Goal: Task Accomplishment & Management: Use online tool/utility

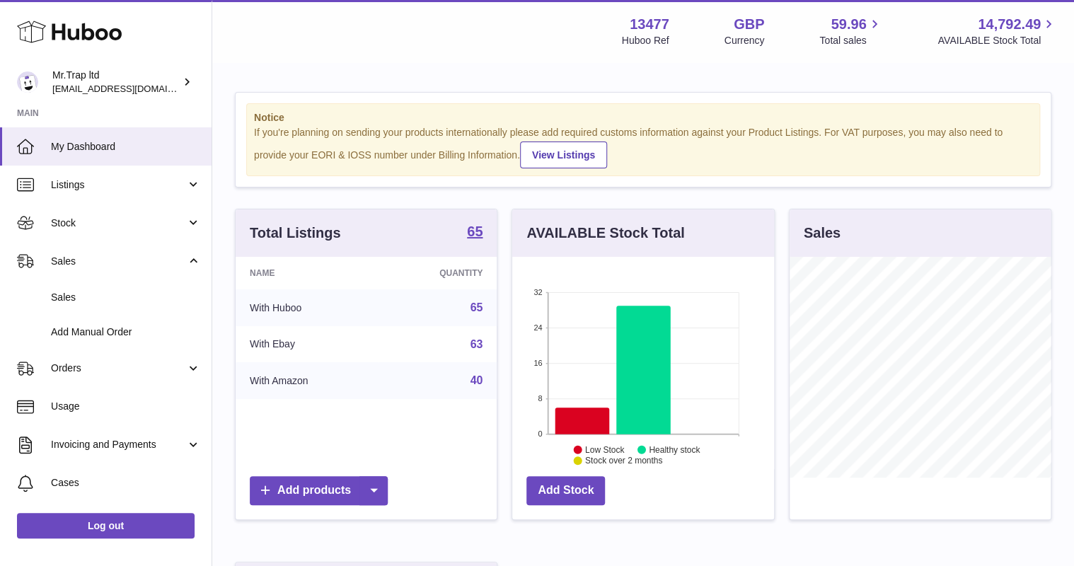
scroll to position [221, 261]
click at [99, 291] on span "Sales" at bounding box center [126, 297] width 150 height 13
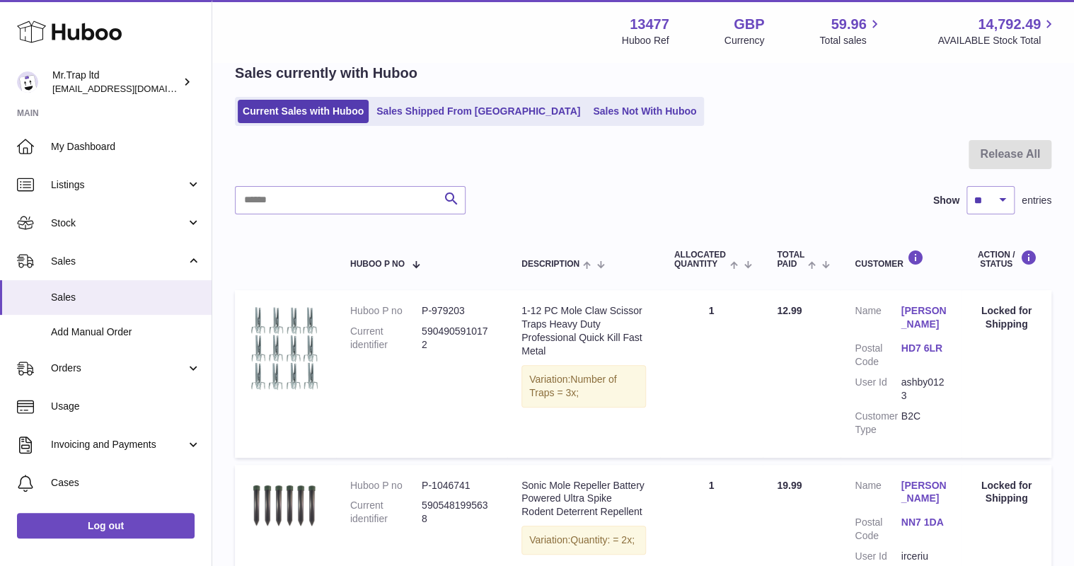
scroll to position [46, 0]
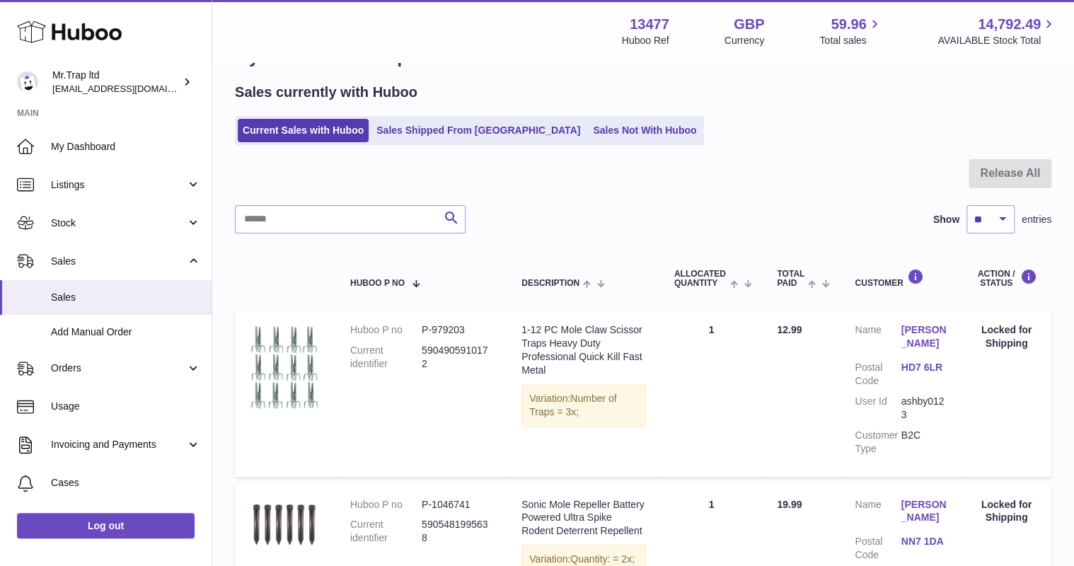
click at [590, 133] on link "Sales Not With Huboo" at bounding box center [644, 130] width 113 height 23
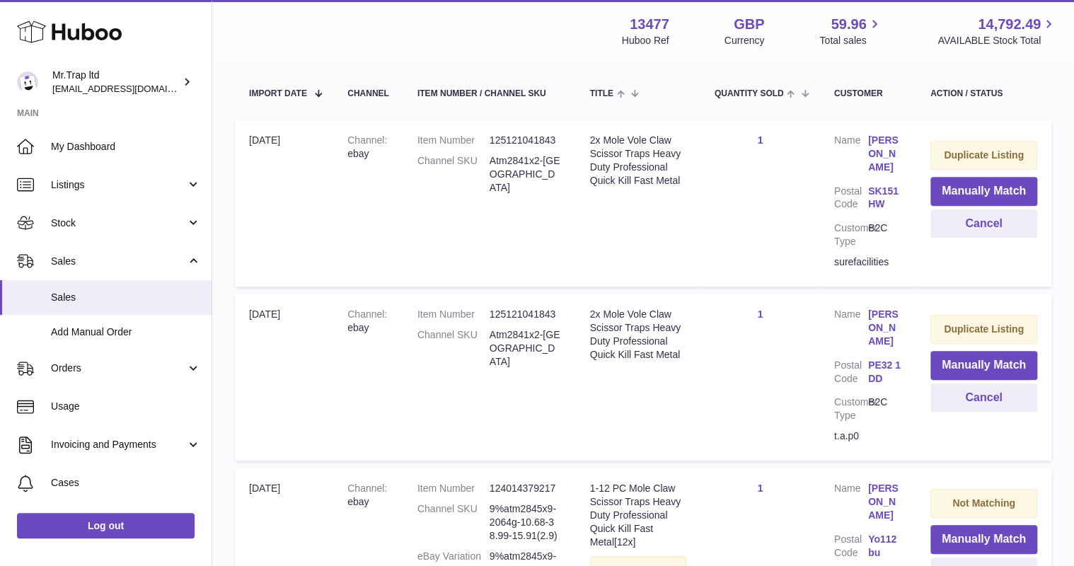
scroll to position [184, 0]
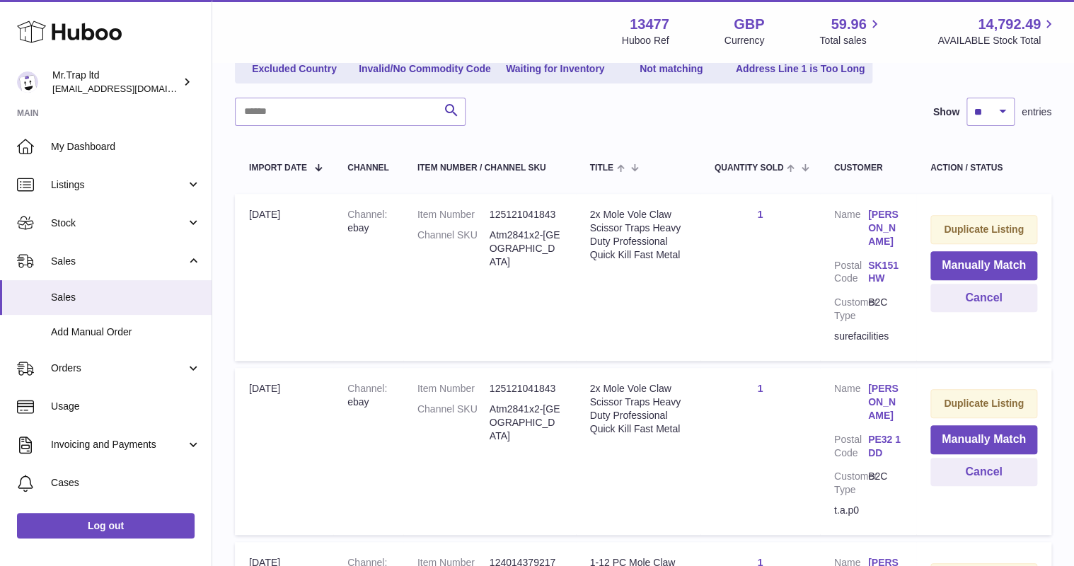
click at [973, 249] on td "Duplicate Listing Manually Match Cancel" at bounding box center [984, 277] width 135 height 167
click at [975, 258] on button "Manually Match" at bounding box center [984, 265] width 107 height 29
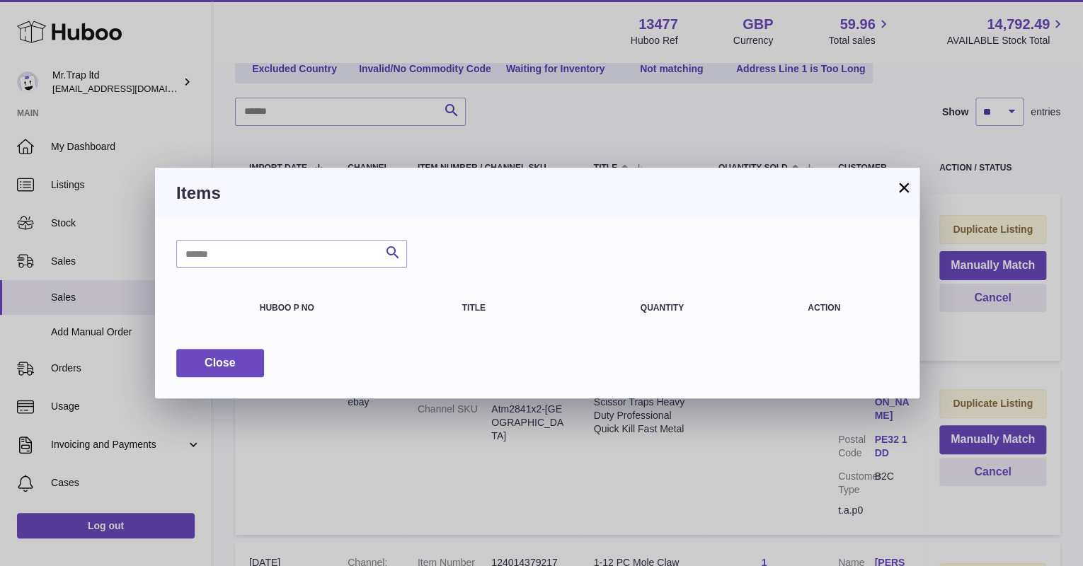
click at [895, 188] on button "×" at bounding box center [903, 187] width 17 height 17
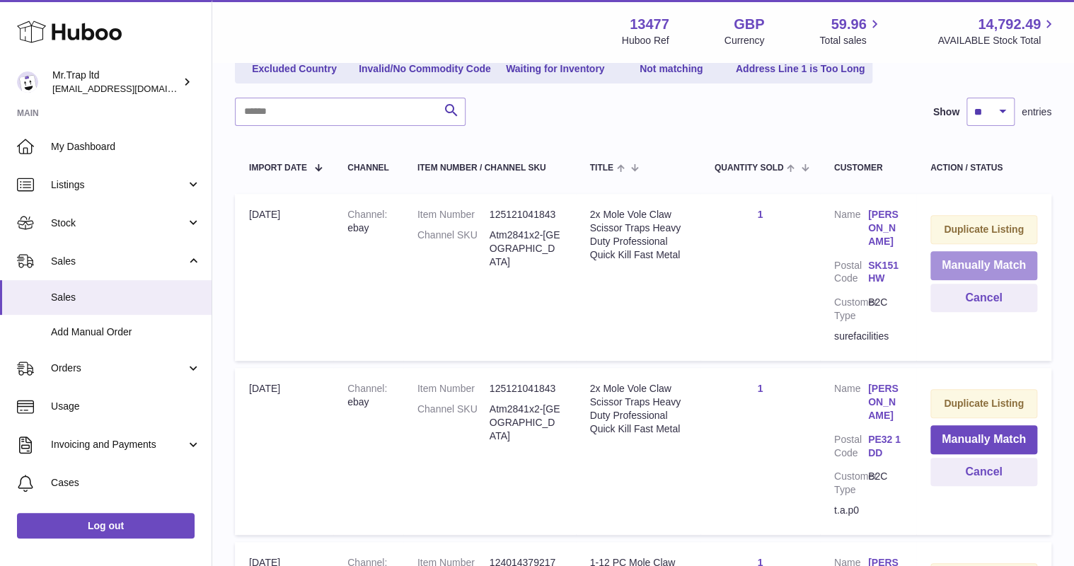
click at [963, 260] on button "Manually Match" at bounding box center [984, 265] width 107 height 29
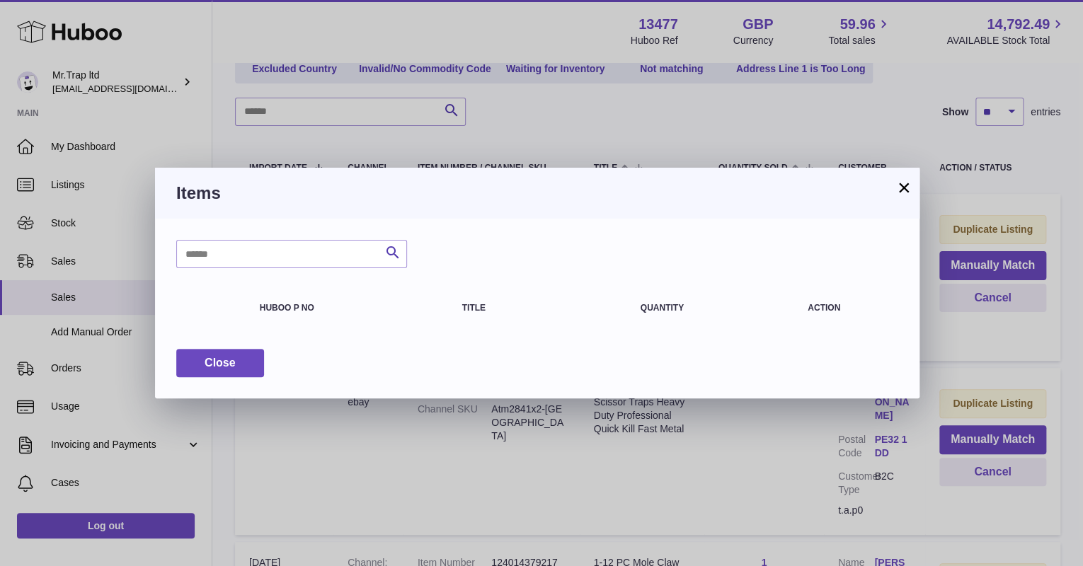
click at [900, 191] on button "×" at bounding box center [903, 187] width 17 height 17
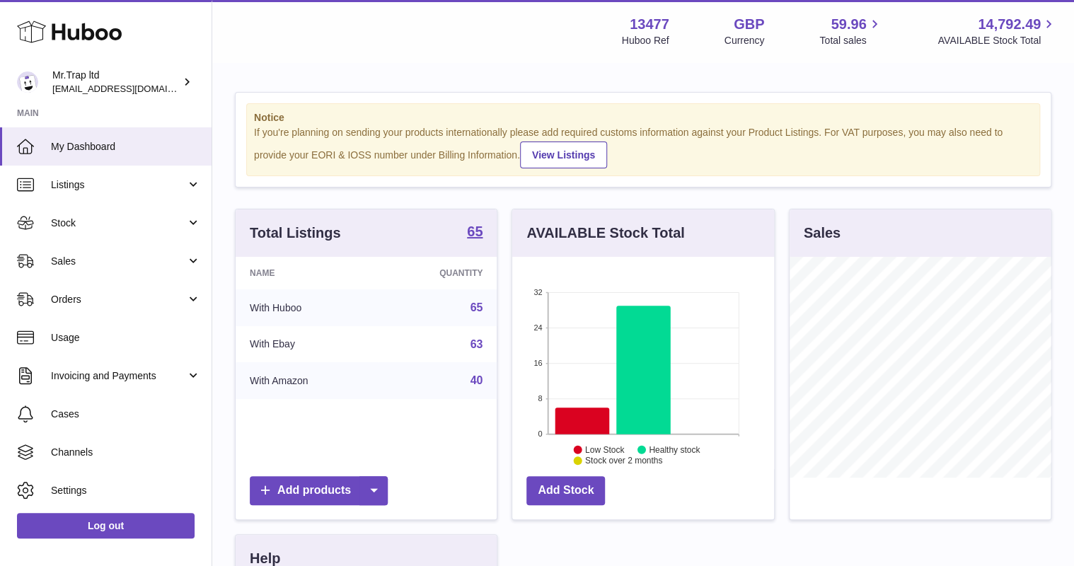
scroll to position [221, 261]
click at [91, 262] on span "Sales" at bounding box center [118, 261] width 135 height 13
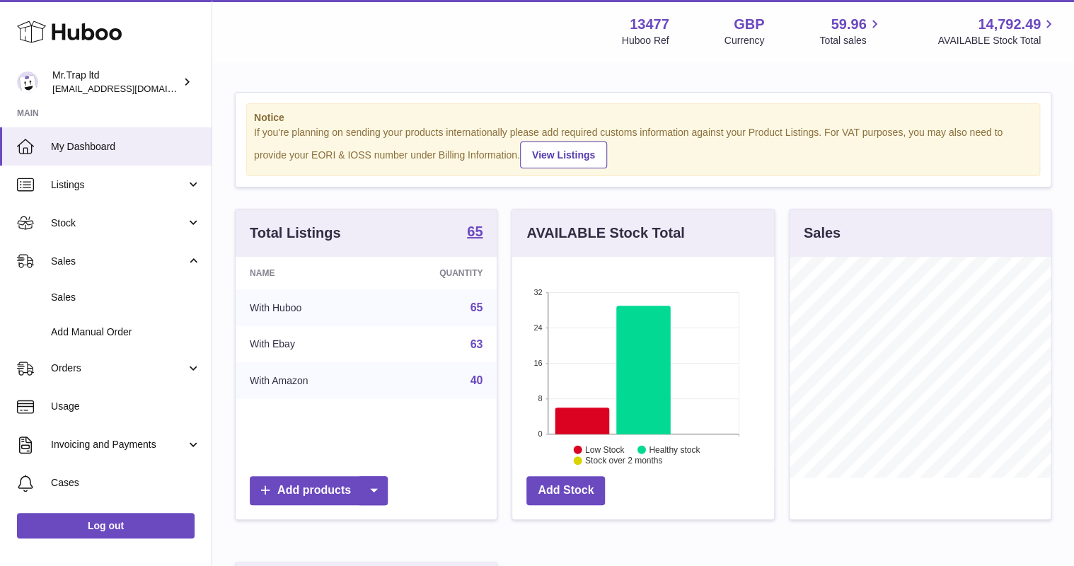
click at [105, 293] on span "Sales" at bounding box center [126, 297] width 150 height 13
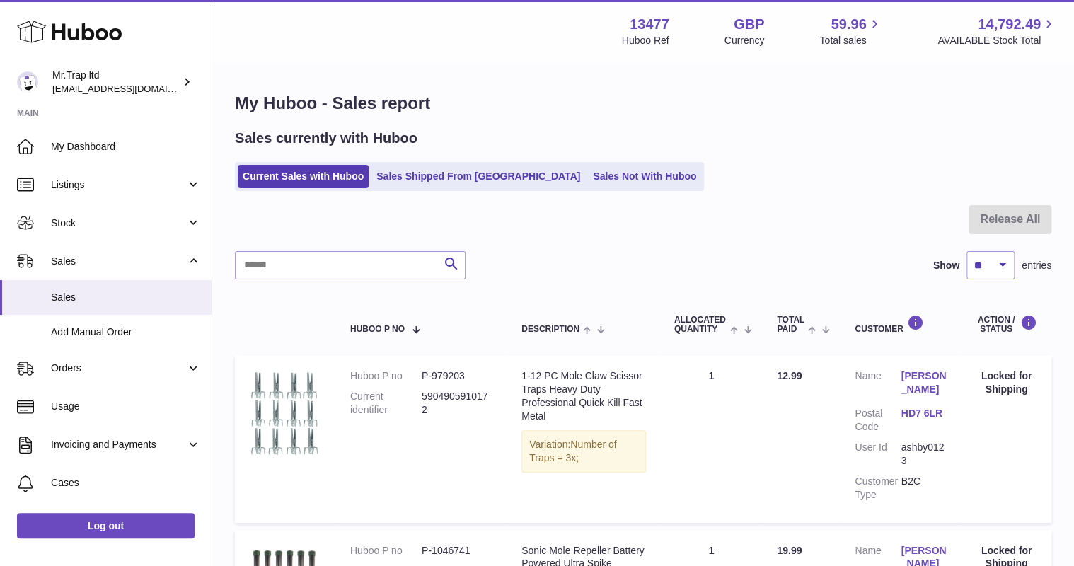
scroll to position [113, 0]
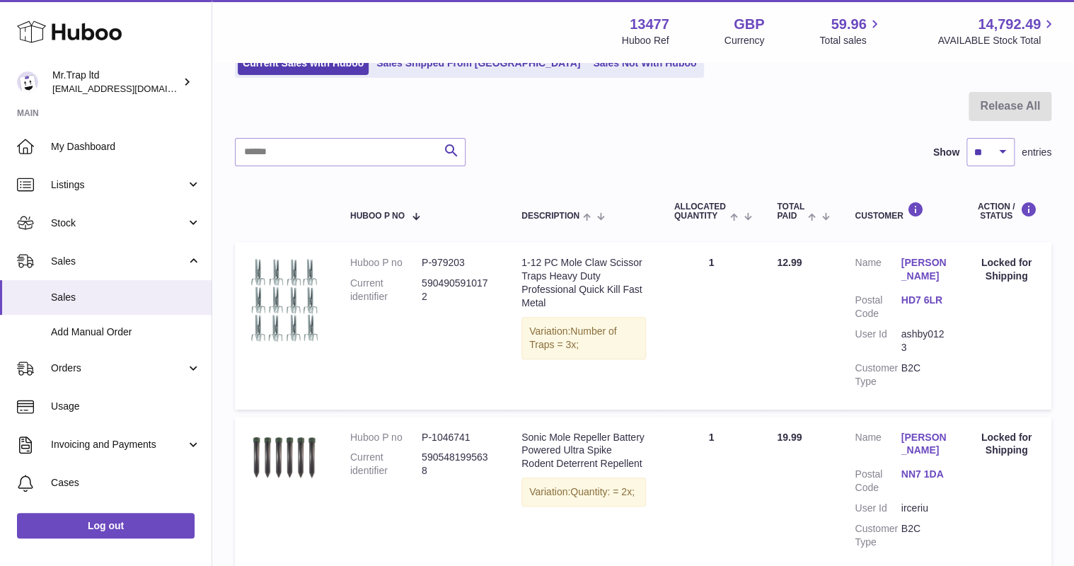
click at [588, 71] on link "Sales Not With Huboo" at bounding box center [644, 63] width 113 height 23
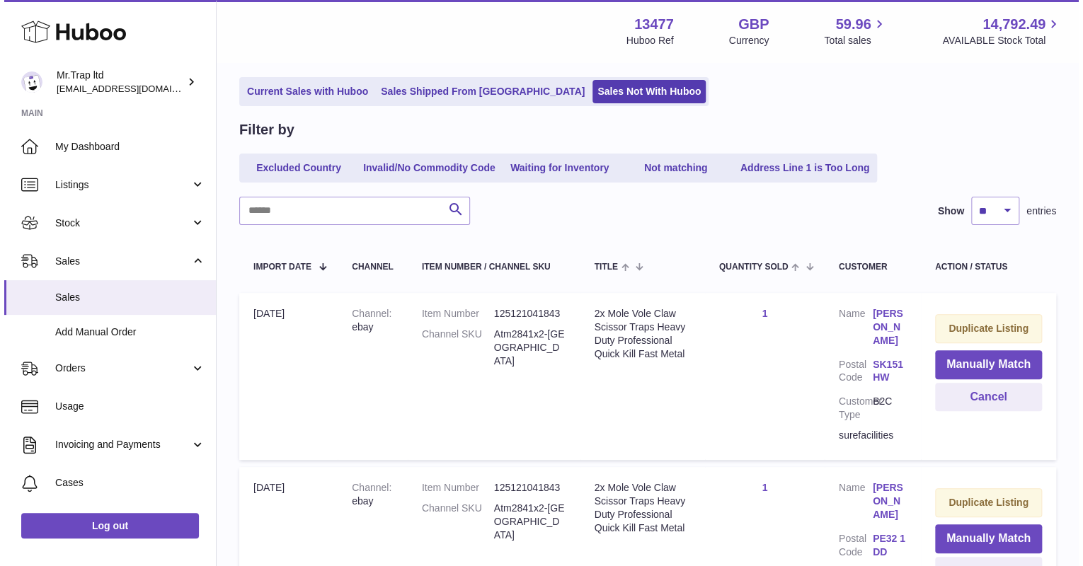
scroll to position [170, 0]
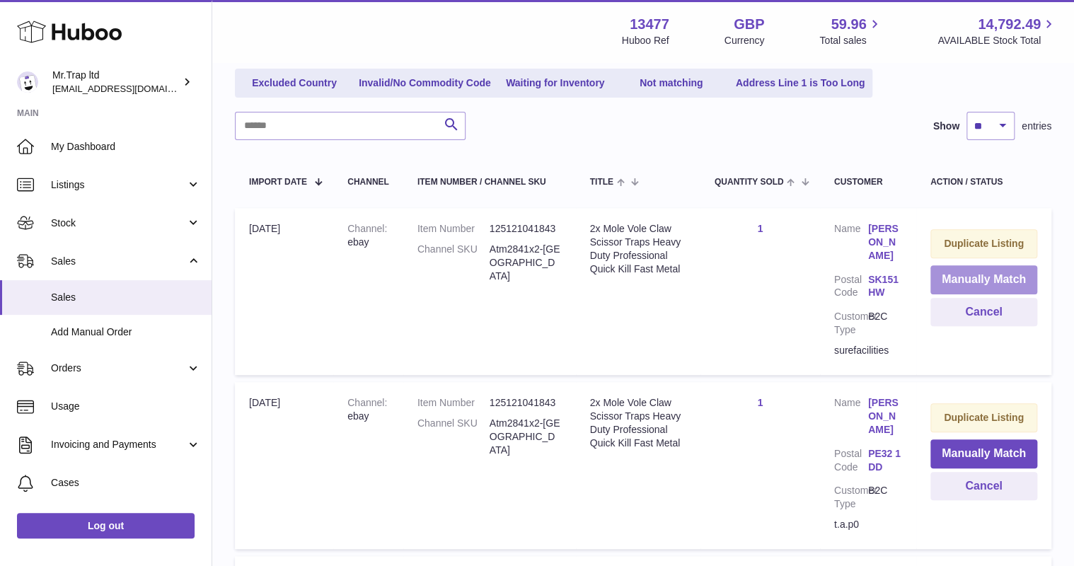
click at [972, 275] on button "Manually Match" at bounding box center [984, 279] width 107 height 29
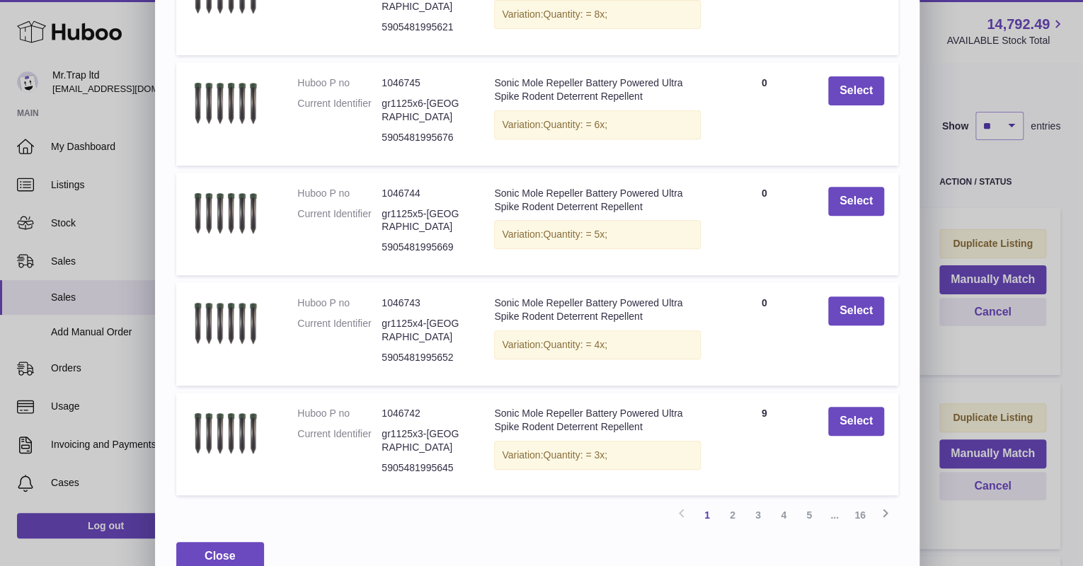
scroll to position [214, 0]
click at [869, 503] on link "16" at bounding box center [859, 515] width 25 height 25
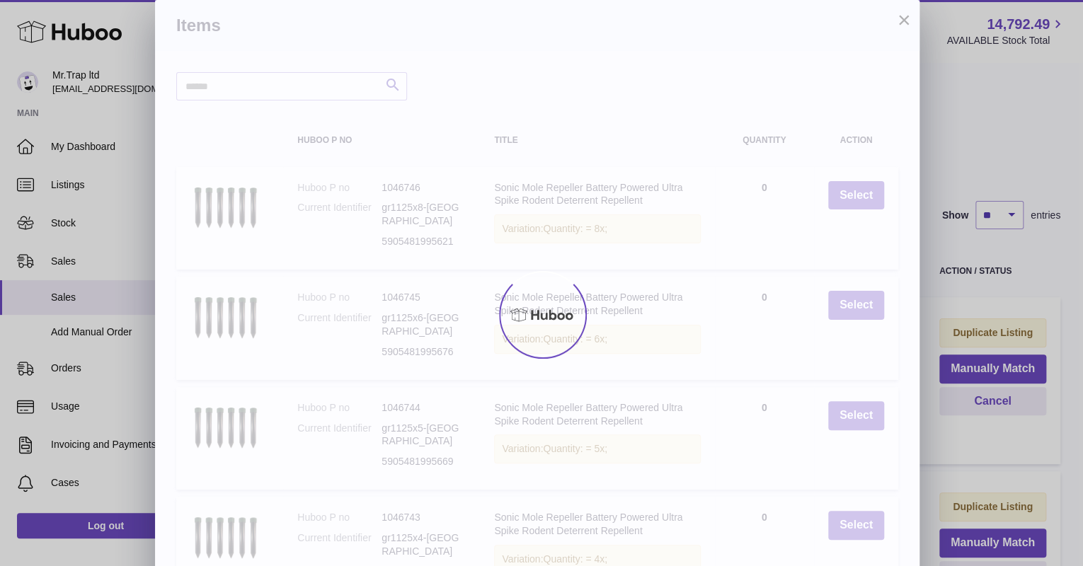
scroll to position [64, 0]
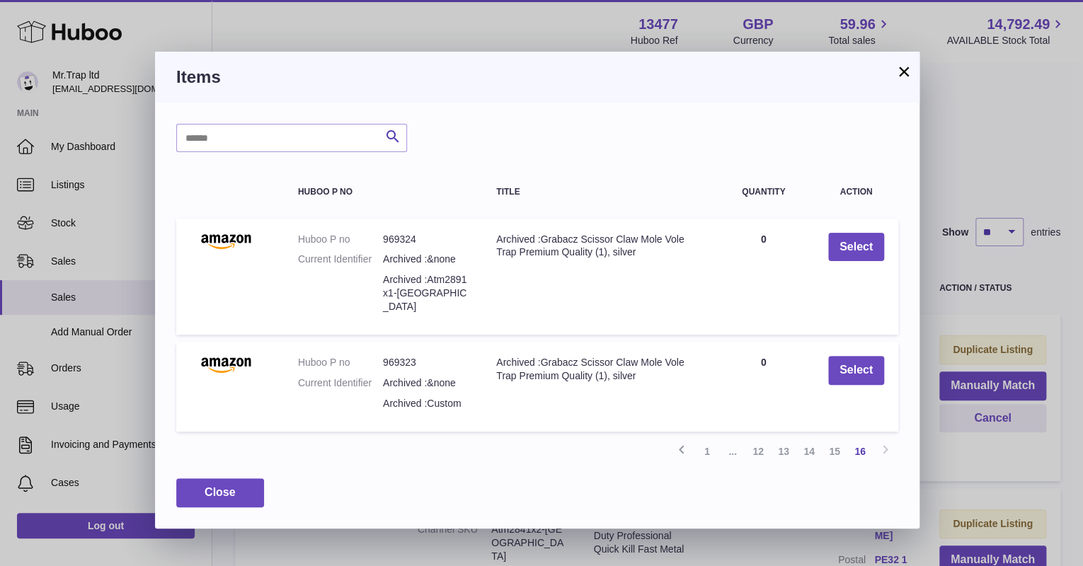
click at [835, 442] on link "15" at bounding box center [834, 451] width 25 height 25
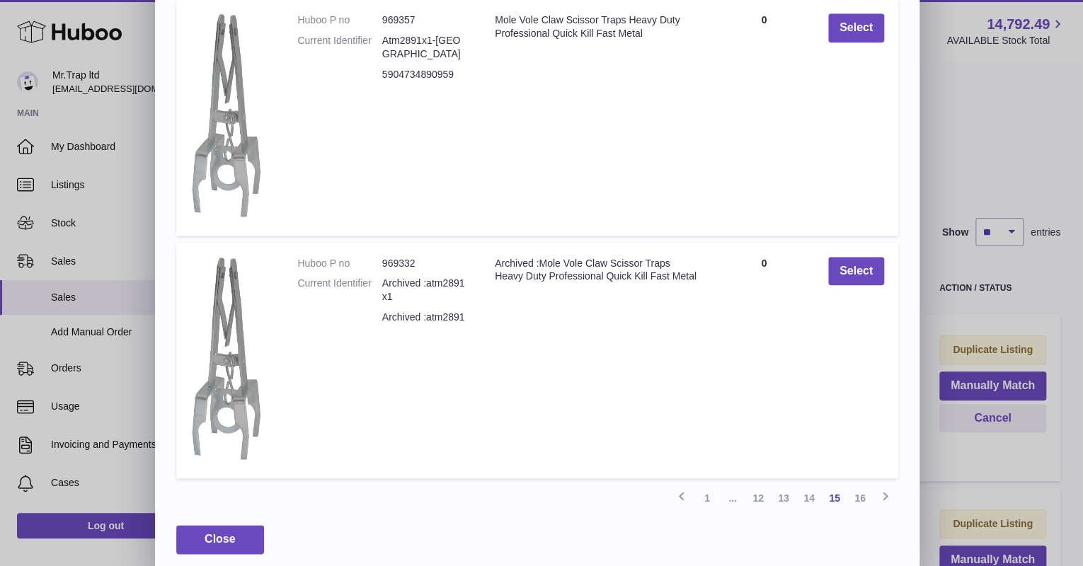
scroll to position [537, 0]
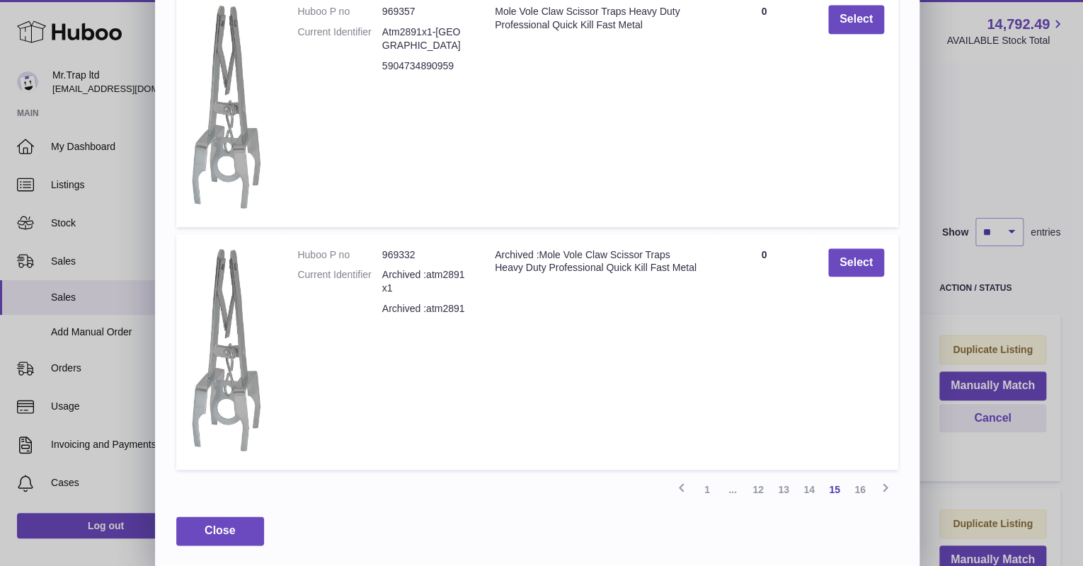
click at [806, 487] on link "14" at bounding box center [808, 489] width 25 height 25
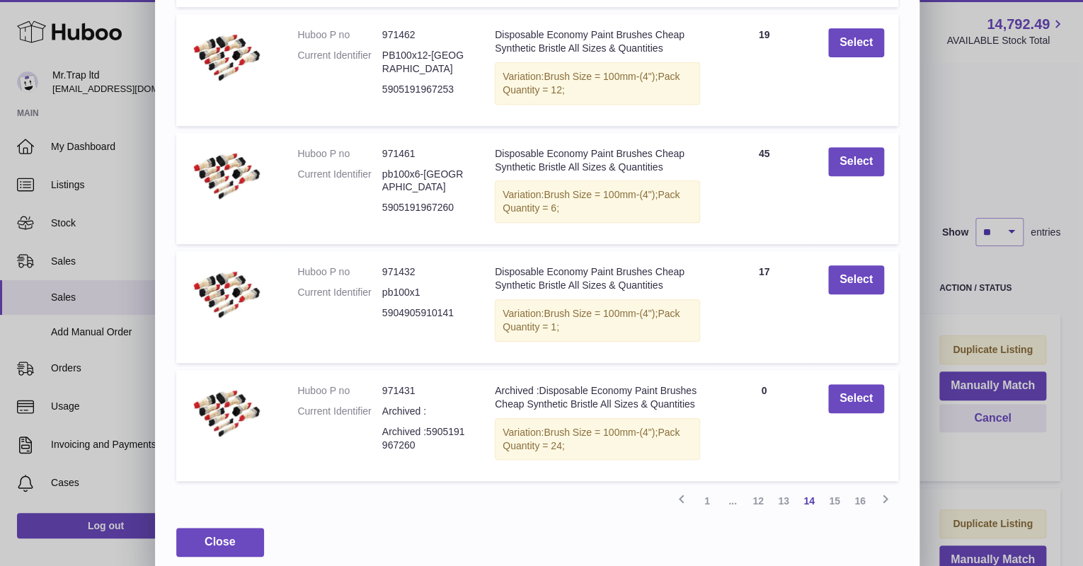
scroll to position [281, 0]
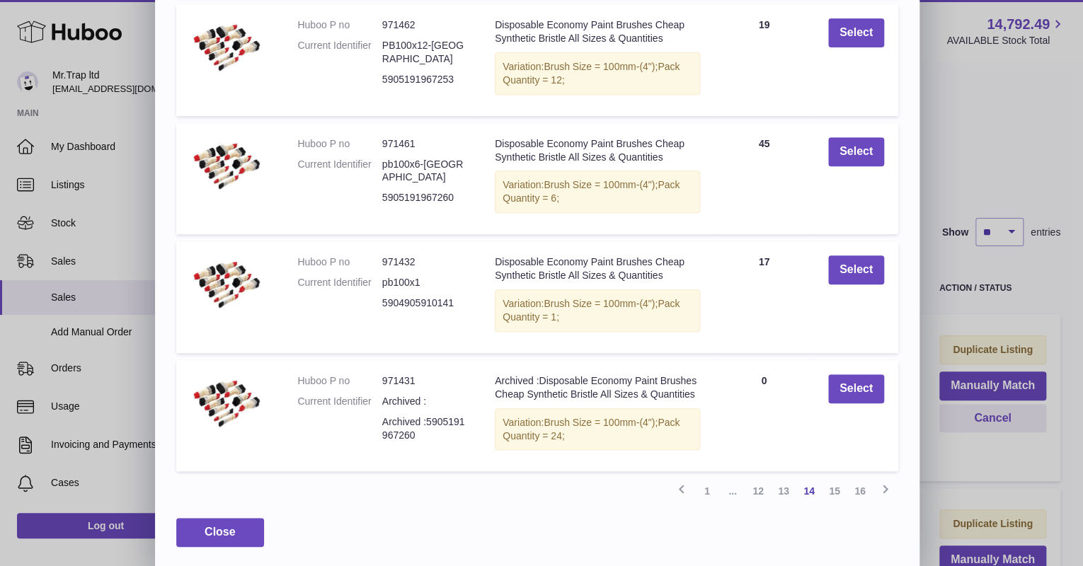
click at [787, 492] on link "13" at bounding box center [783, 490] width 25 height 25
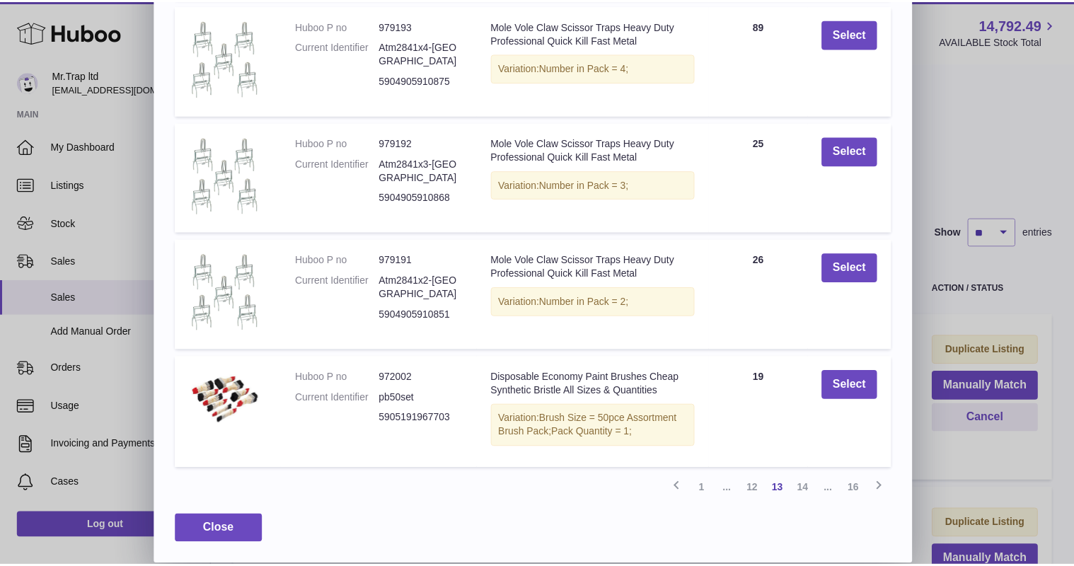
scroll to position [277, 0]
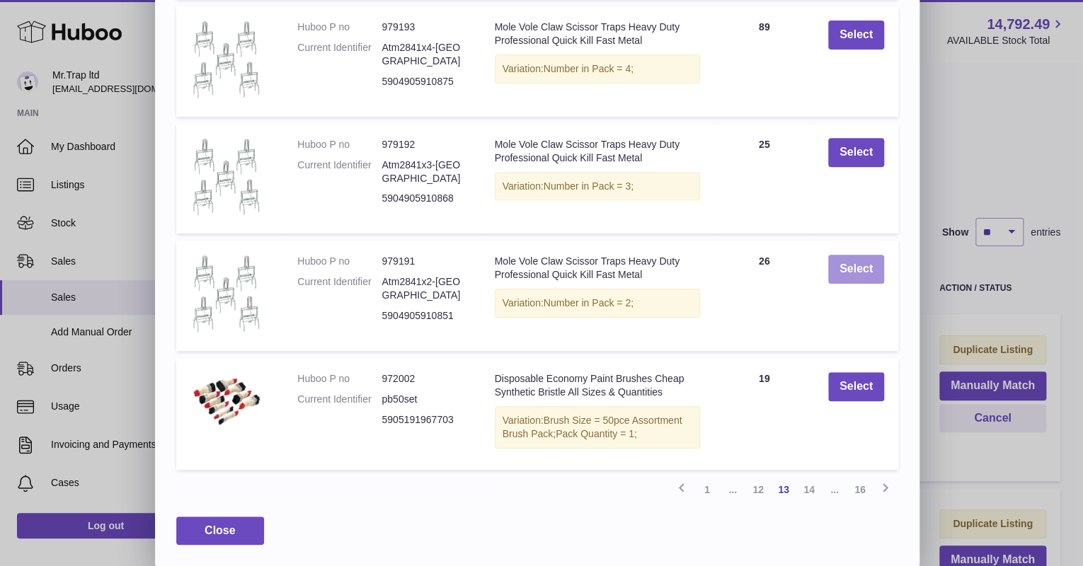
click at [865, 268] on button "Select" at bounding box center [856, 269] width 56 height 29
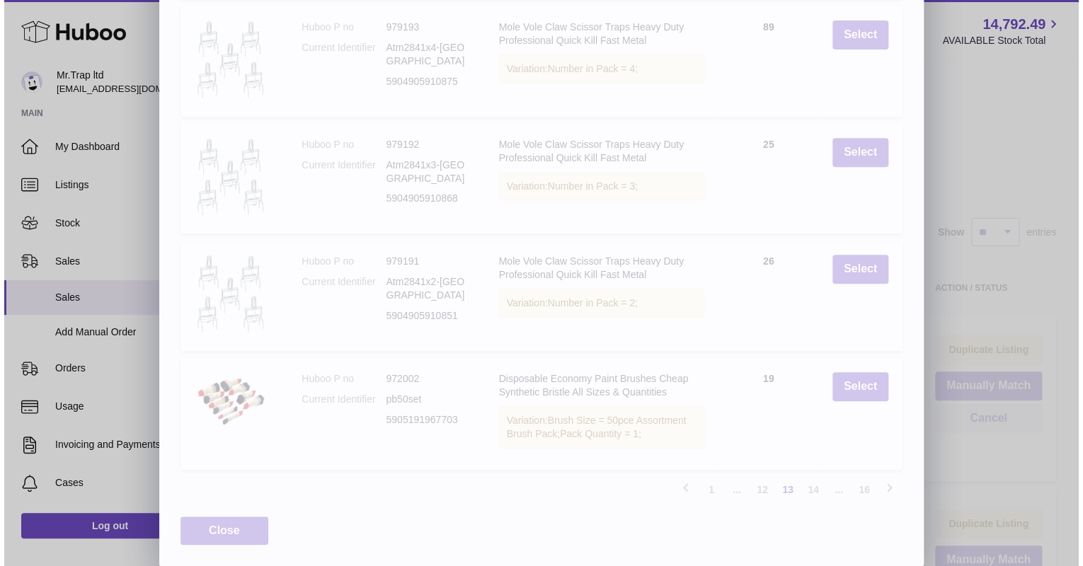
scroll to position [0, 0]
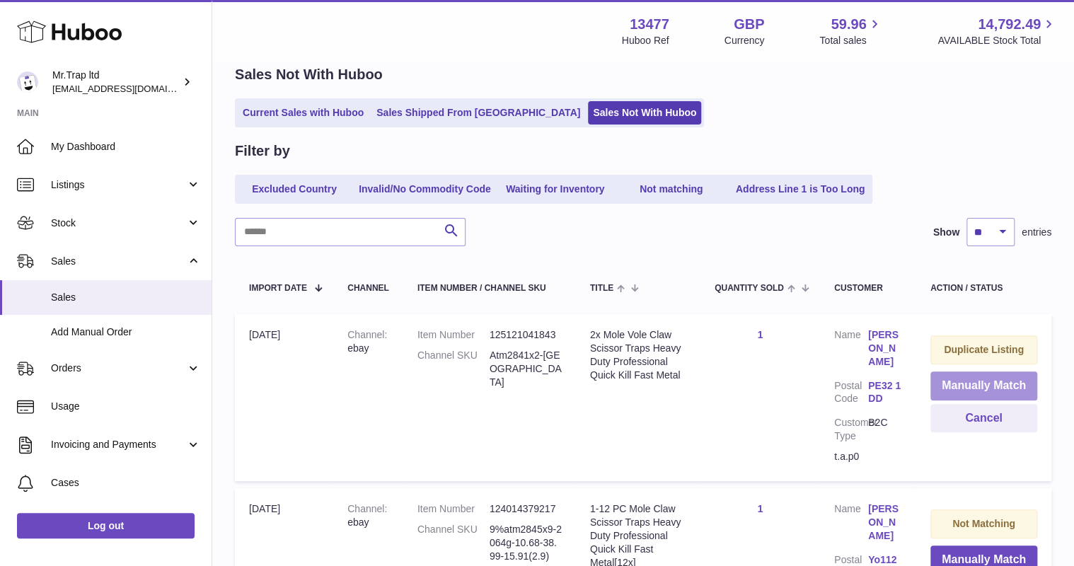
click at [1000, 385] on button "Manually Match" at bounding box center [984, 386] width 107 height 29
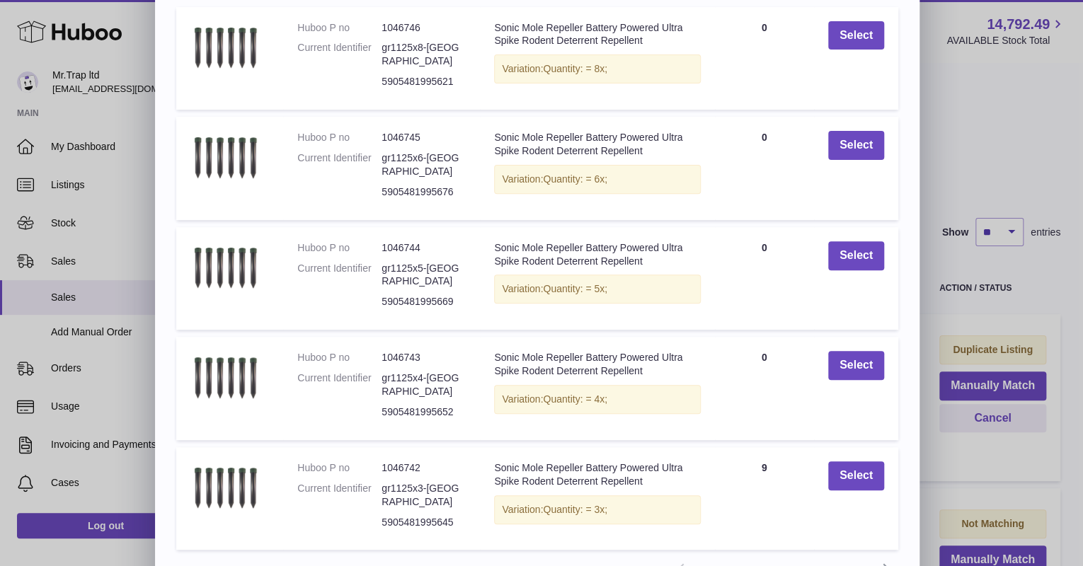
scroll to position [158, 0]
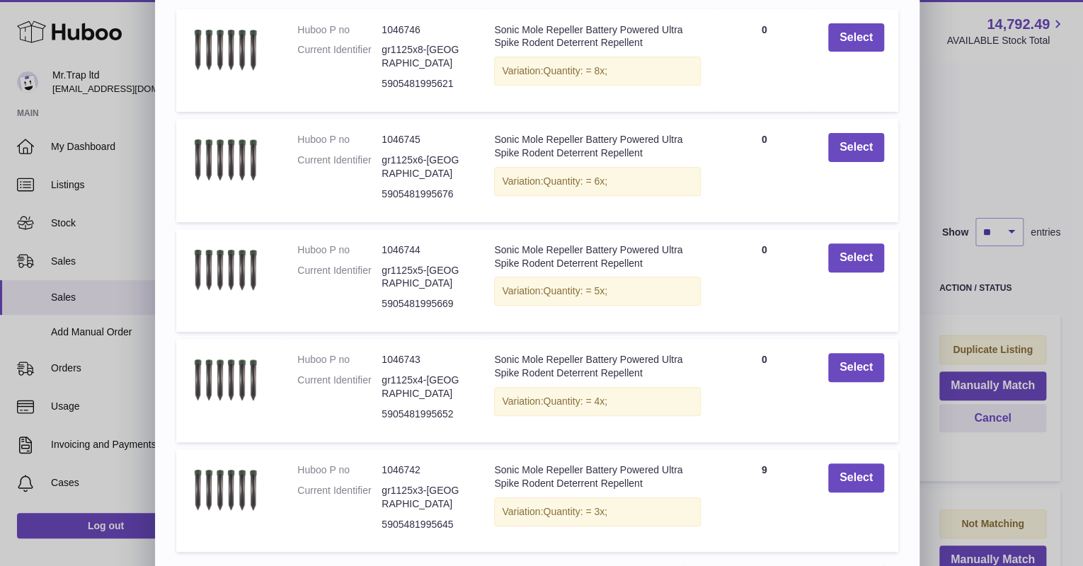
click at [736, 559] on link "2" at bounding box center [732, 571] width 25 height 25
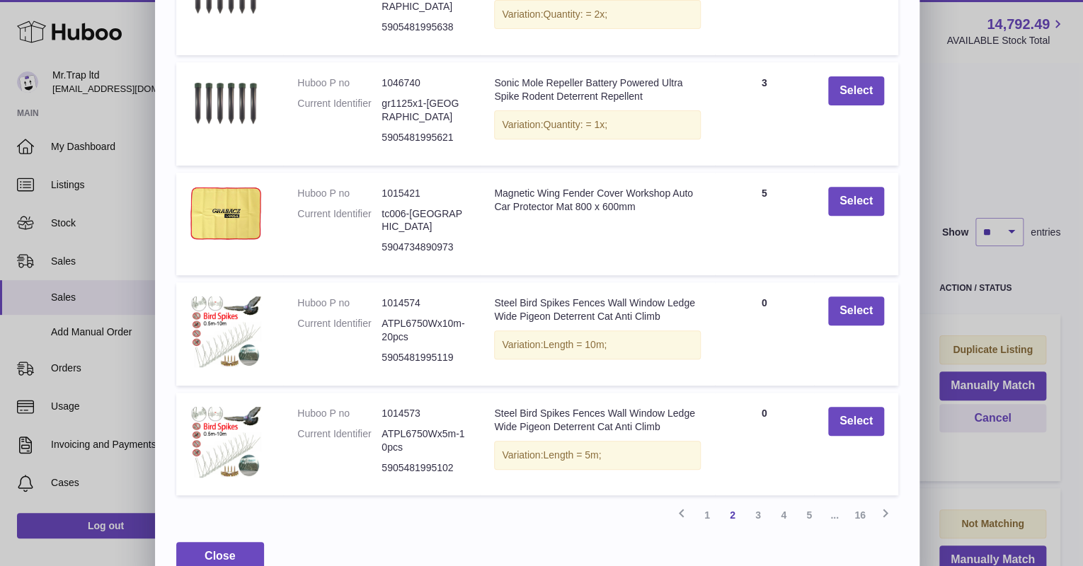
scroll to position [217, 0]
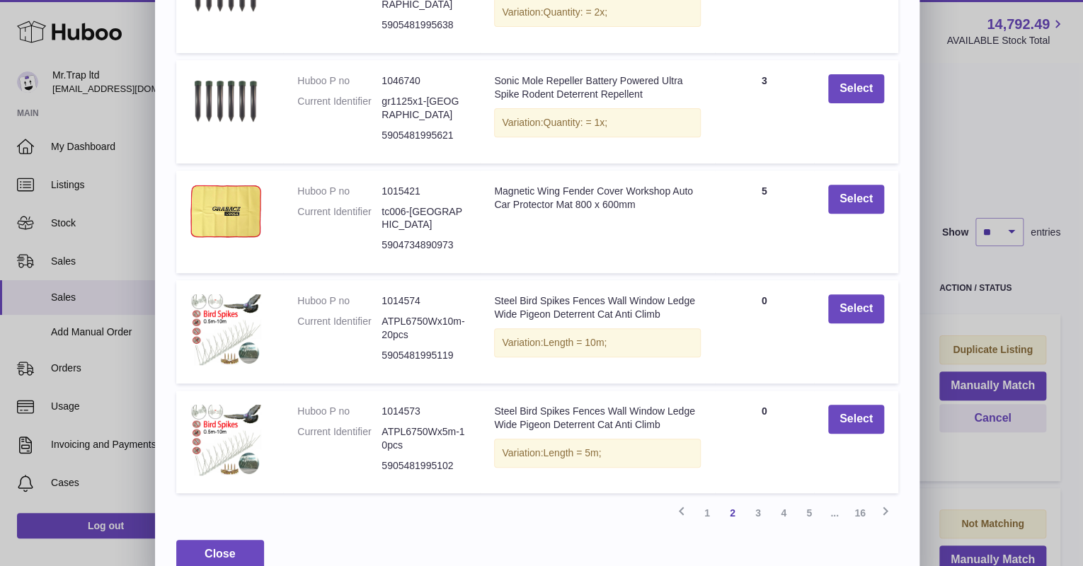
click at [759, 500] on link "3" at bounding box center [757, 512] width 25 height 25
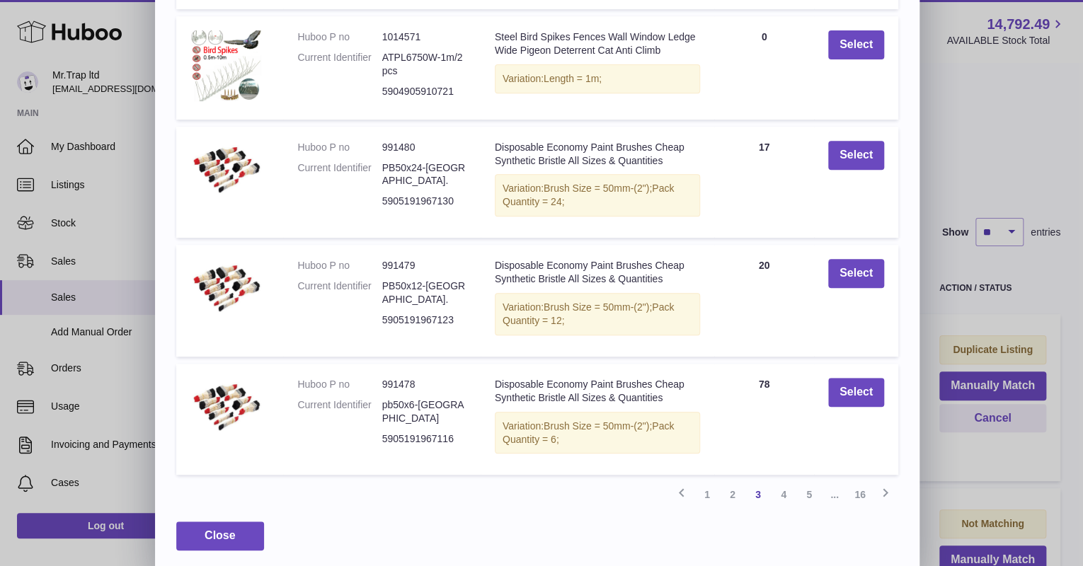
scroll to position [265, 0]
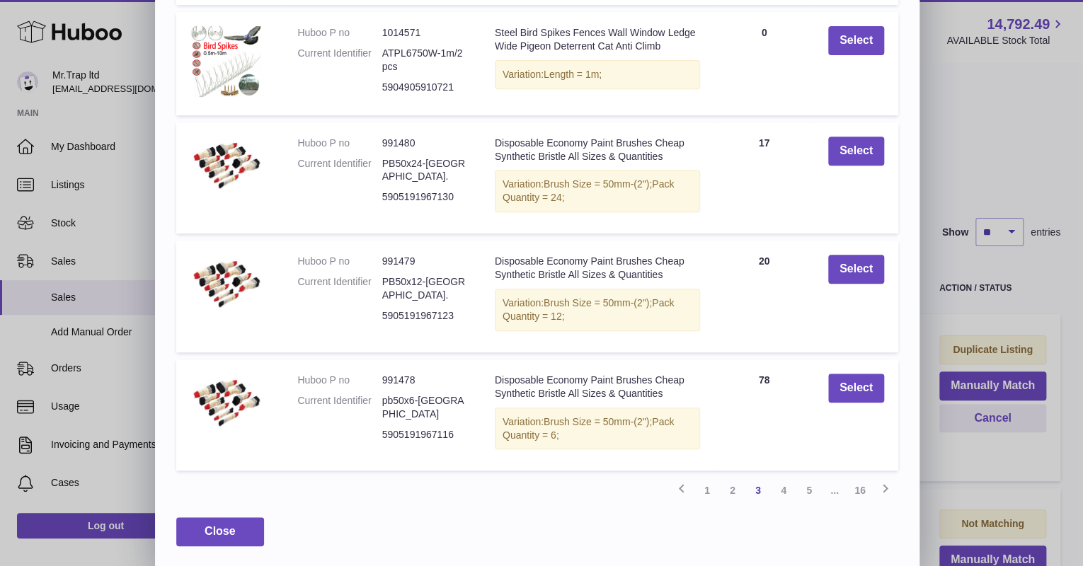
click at [782, 490] on link "4" at bounding box center [783, 490] width 25 height 25
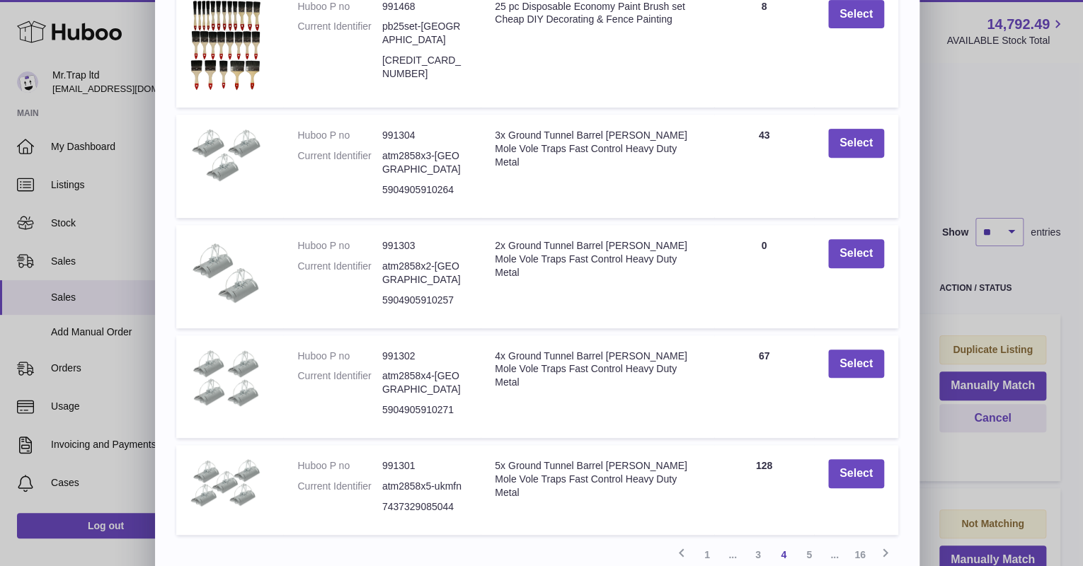
scroll to position [214, 0]
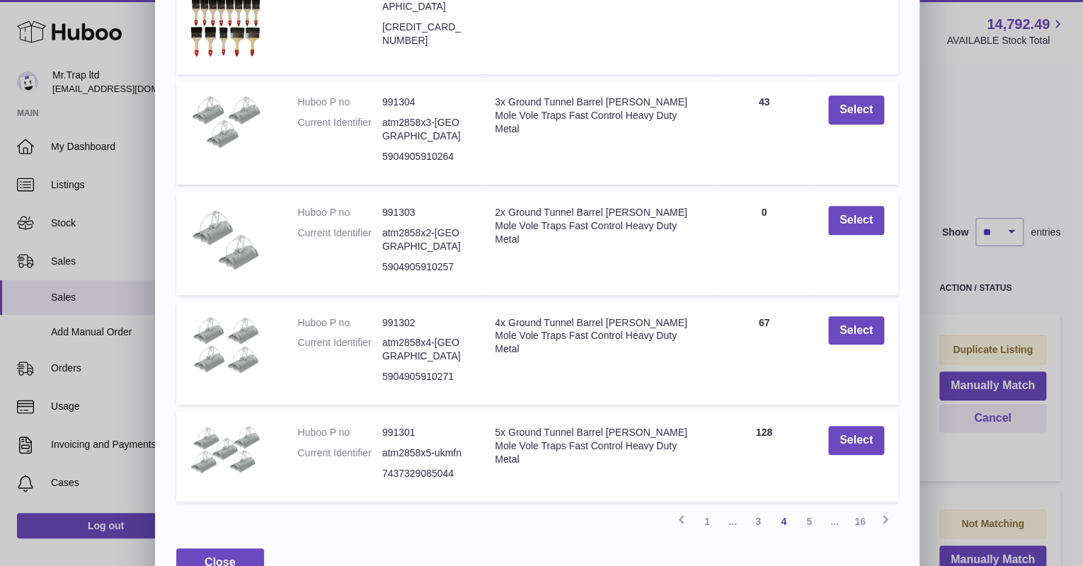
click at [810, 509] on link "5" at bounding box center [808, 521] width 25 height 25
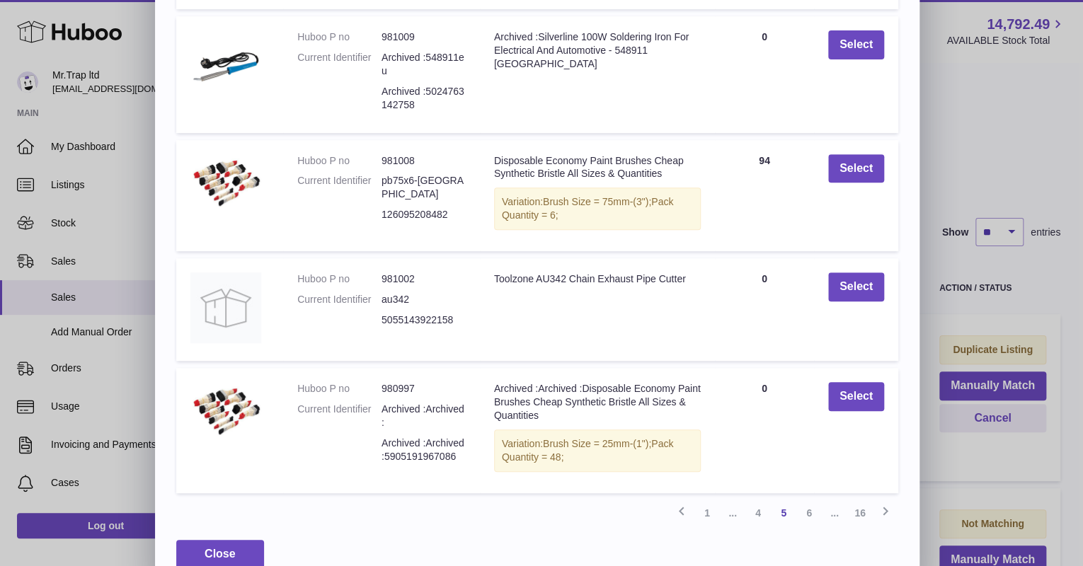
scroll to position [265, 0]
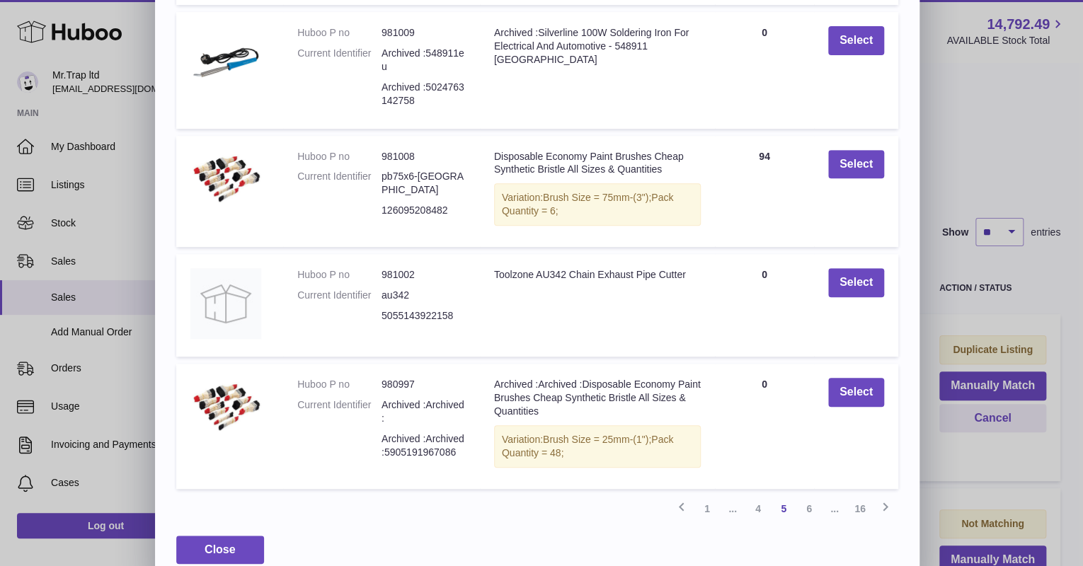
click at [813, 498] on link "6" at bounding box center [808, 508] width 25 height 25
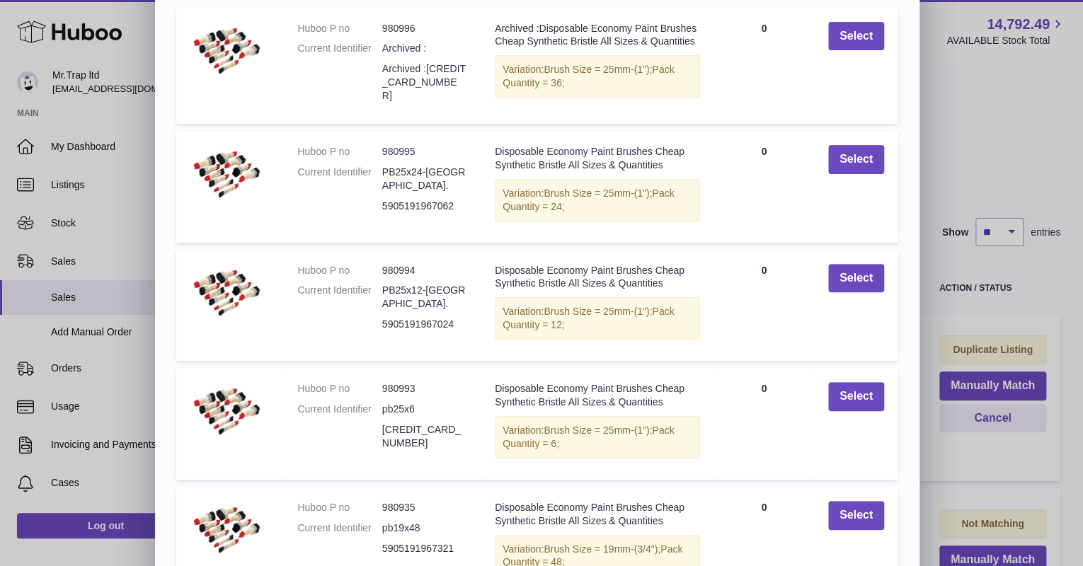
scroll to position [281, 0]
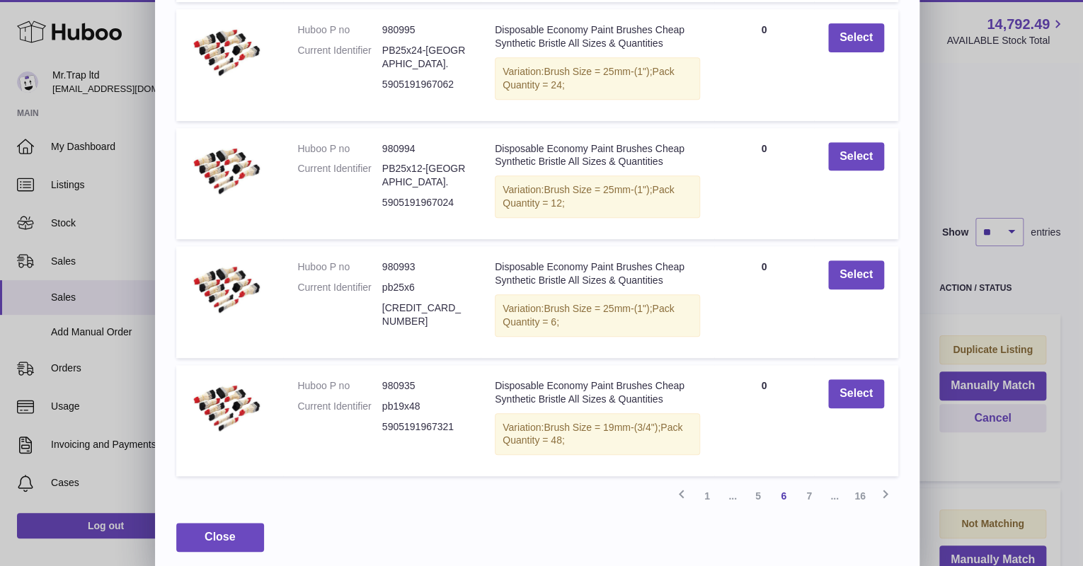
click at [813, 490] on link "7" at bounding box center [808, 495] width 25 height 25
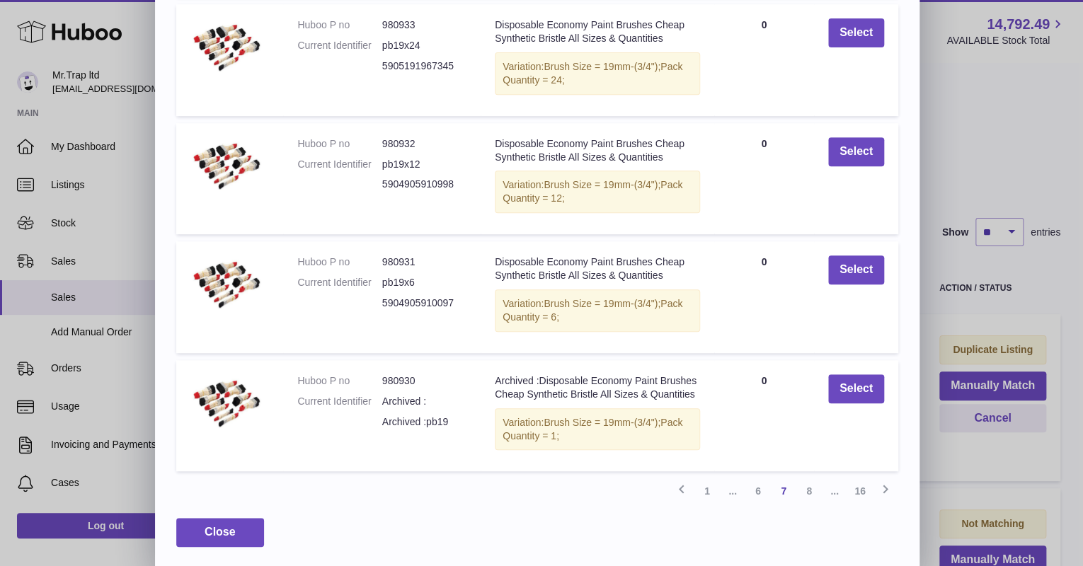
click at [812, 487] on link "8" at bounding box center [808, 490] width 25 height 25
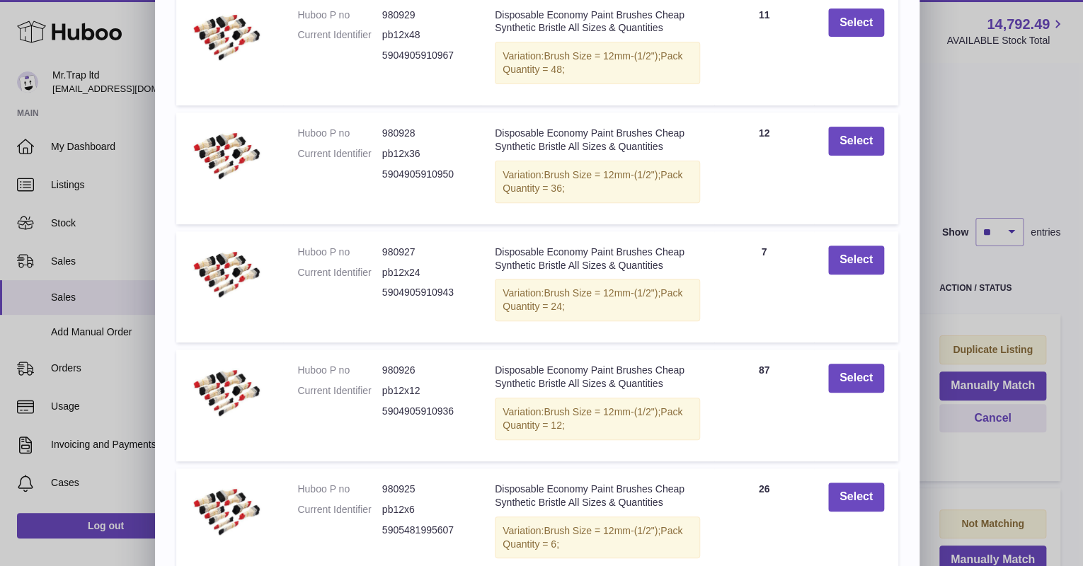
scroll to position [224, 0]
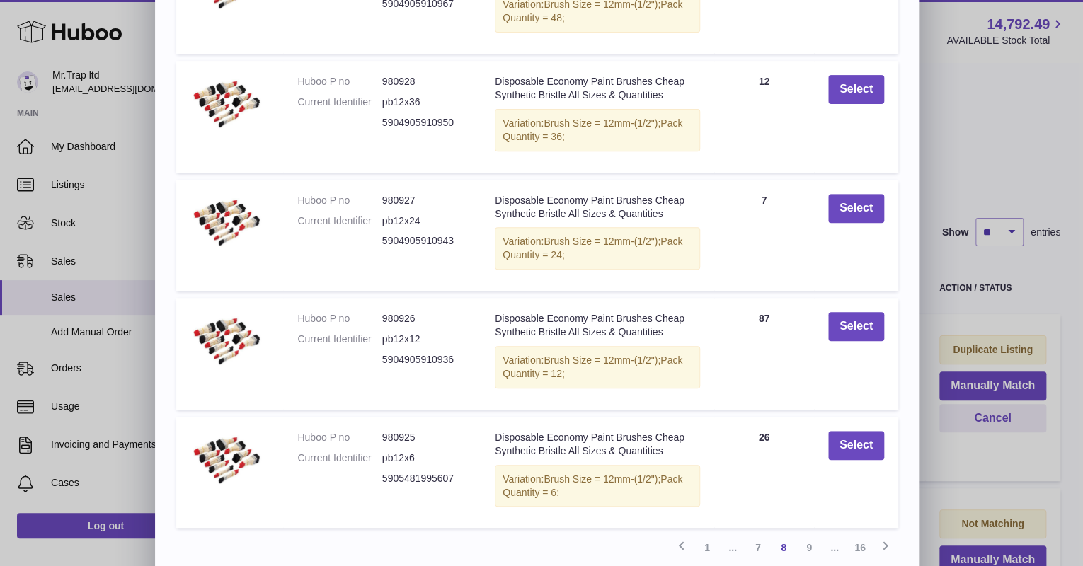
click at [804, 537] on link "9" at bounding box center [808, 547] width 25 height 25
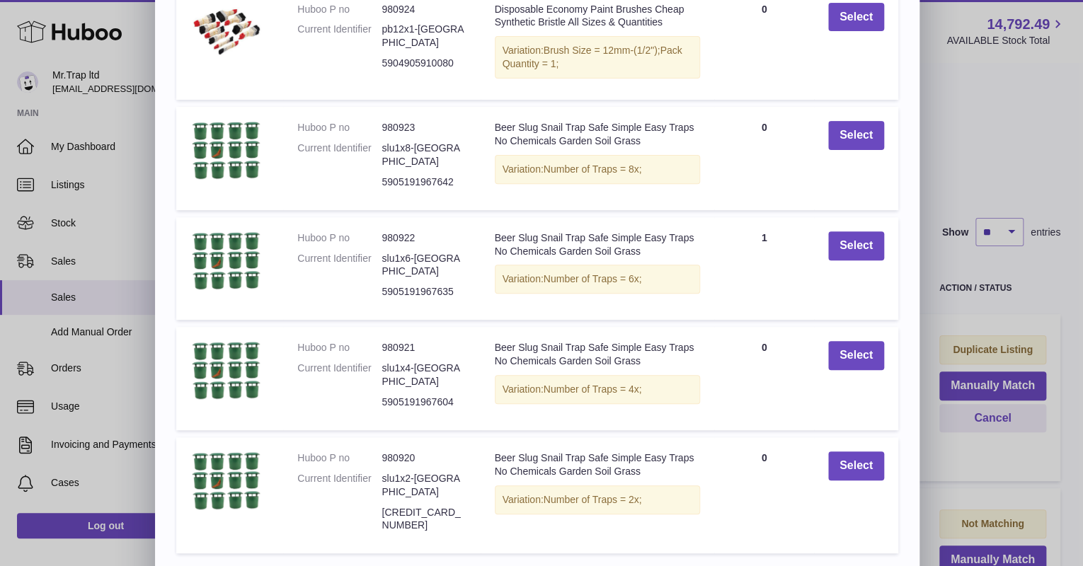
scroll to position [171, 0]
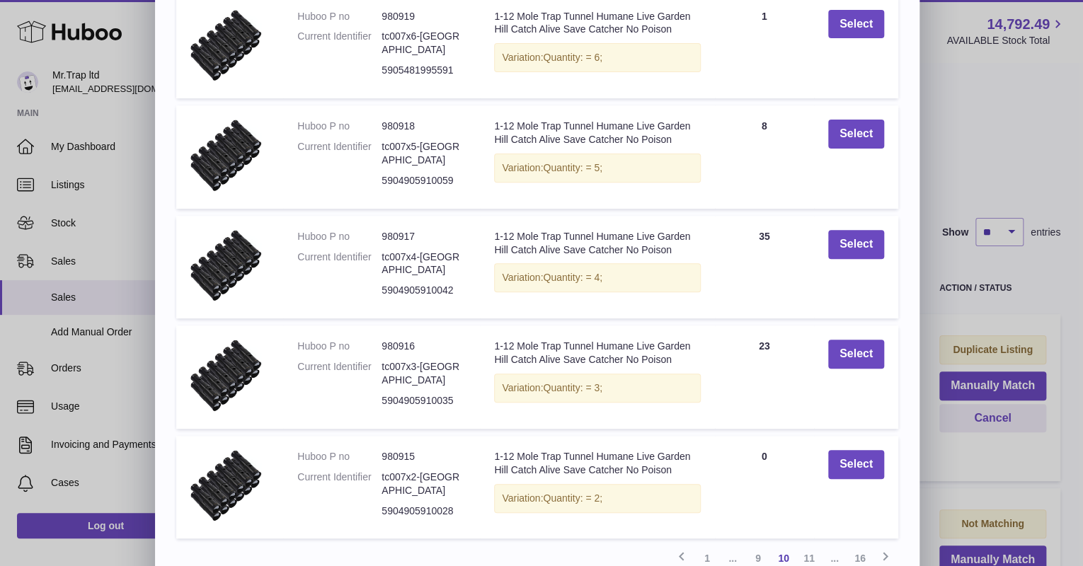
scroll to position [241, 0]
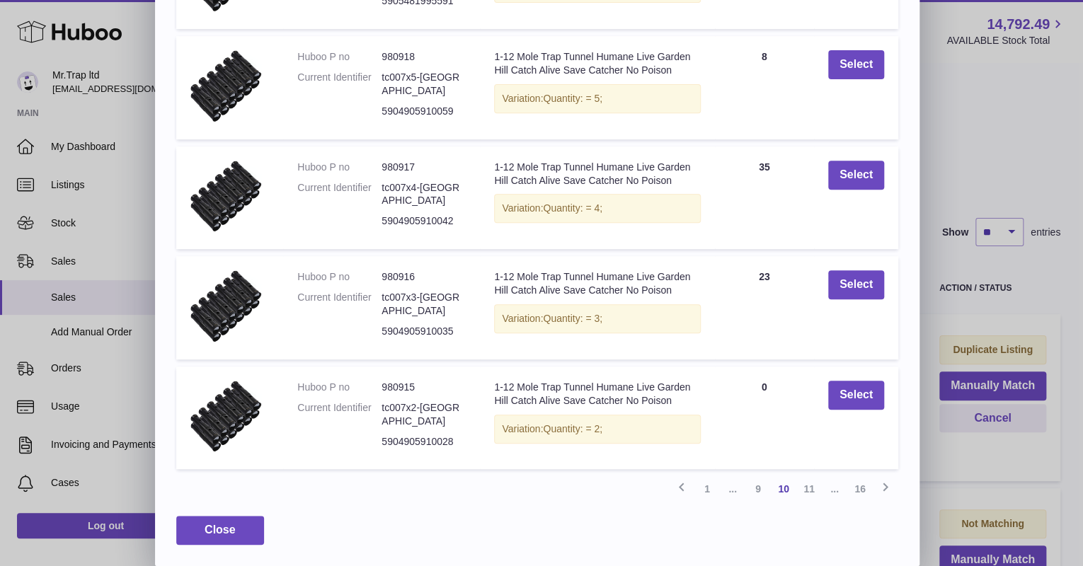
click at [810, 488] on link "11" at bounding box center [808, 488] width 25 height 25
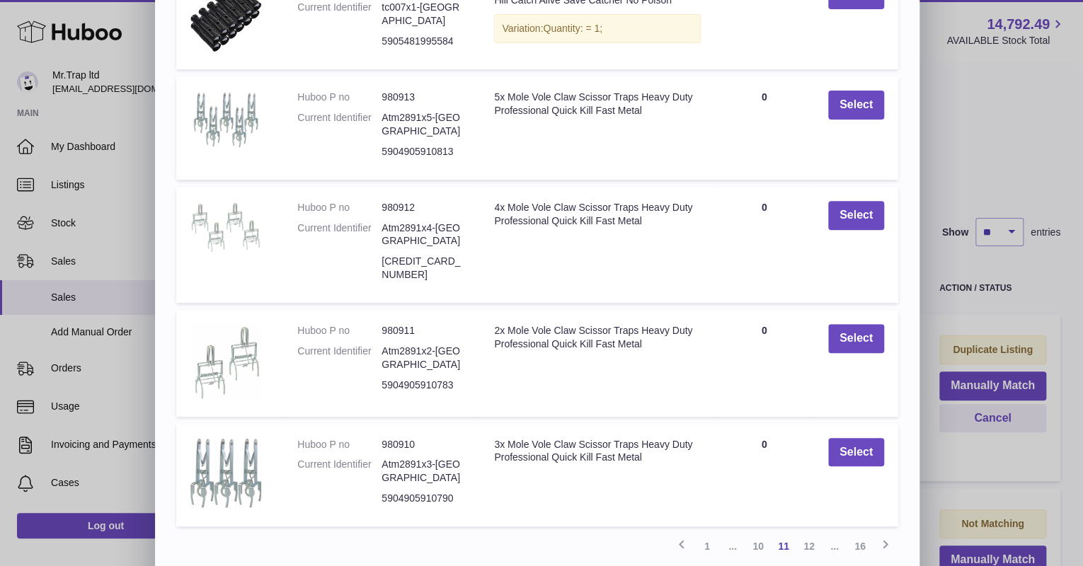
scroll to position [217, 0]
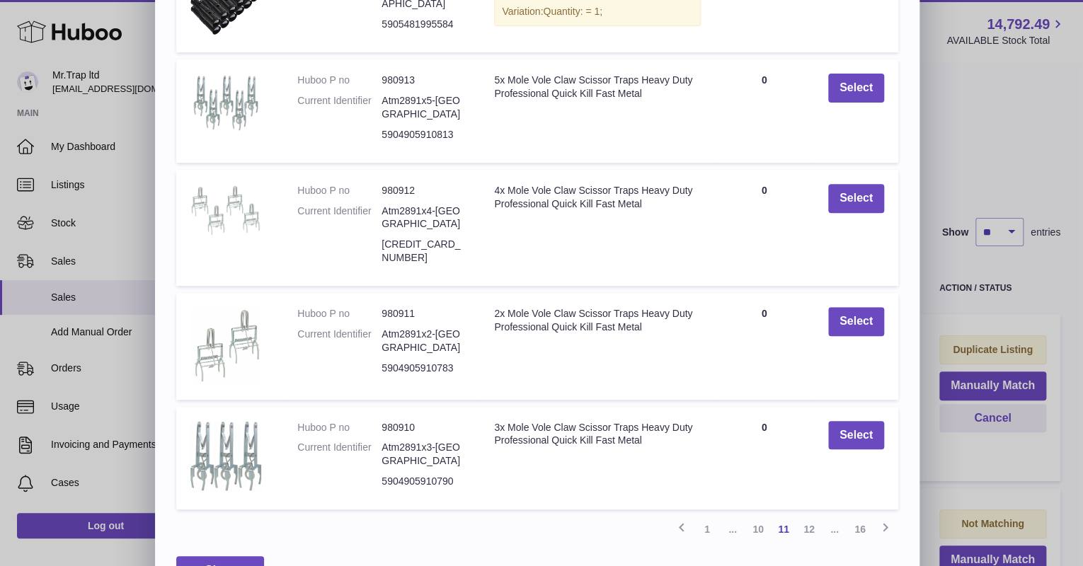
click at [815, 517] on link "12" at bounding box center [808, 529] width 25 height 25
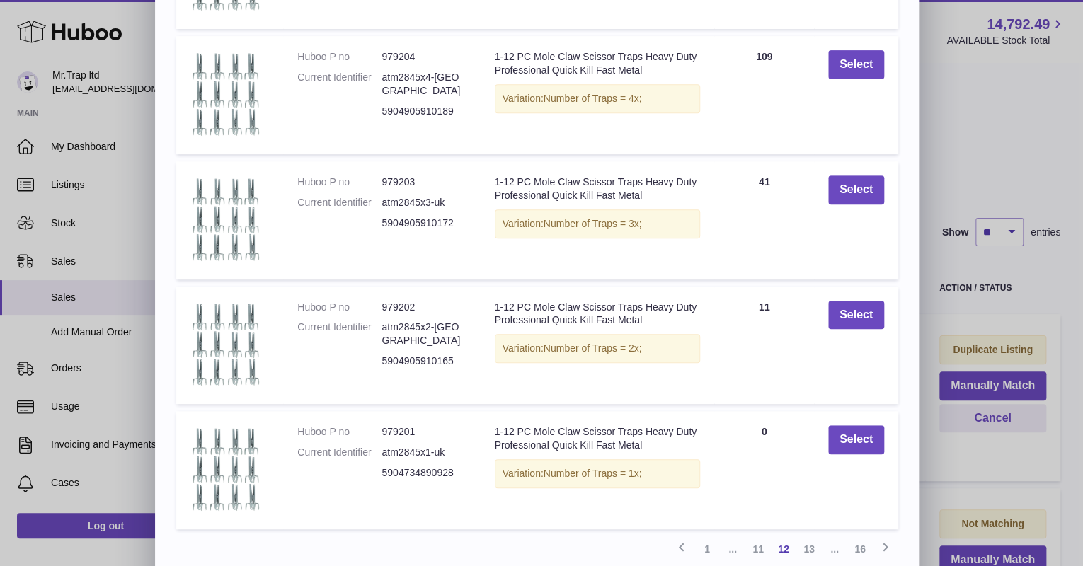
scroll to position [316, 0]
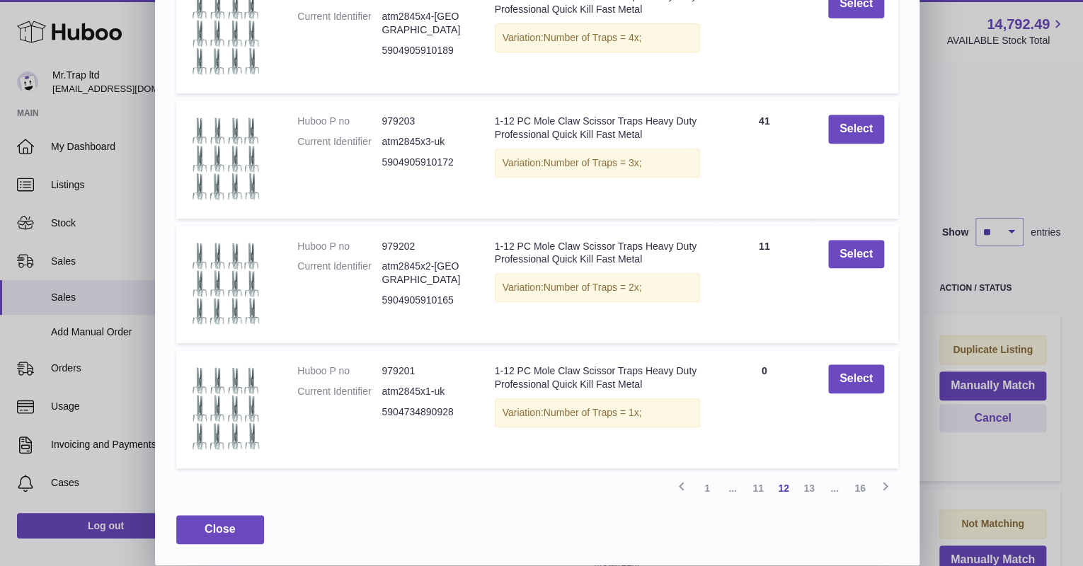
click at [813, 487] on link "13" at bounding box center [808, 488] width 25 height 25
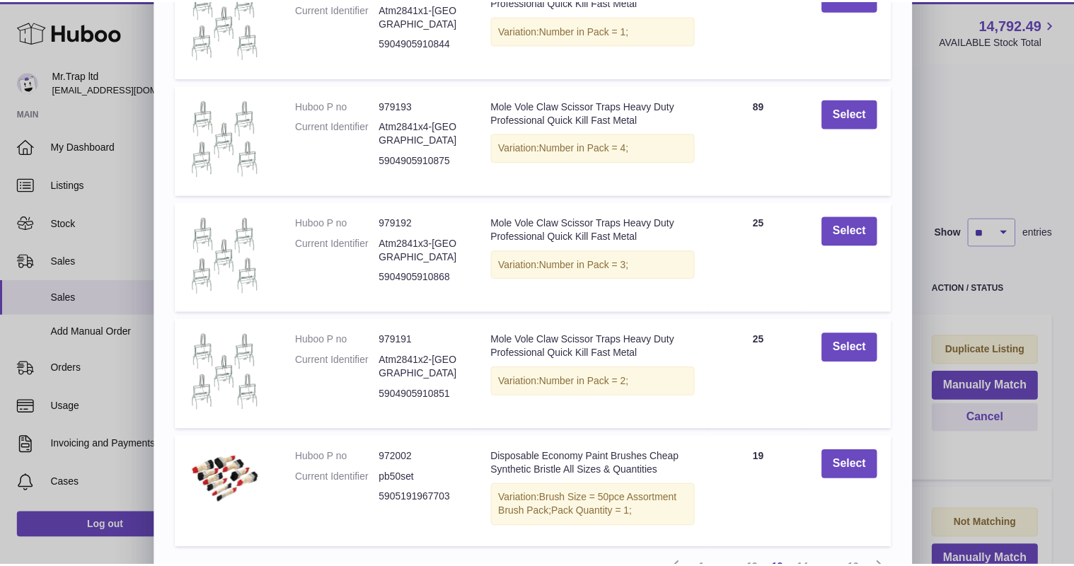
scroll to position [164, 0]
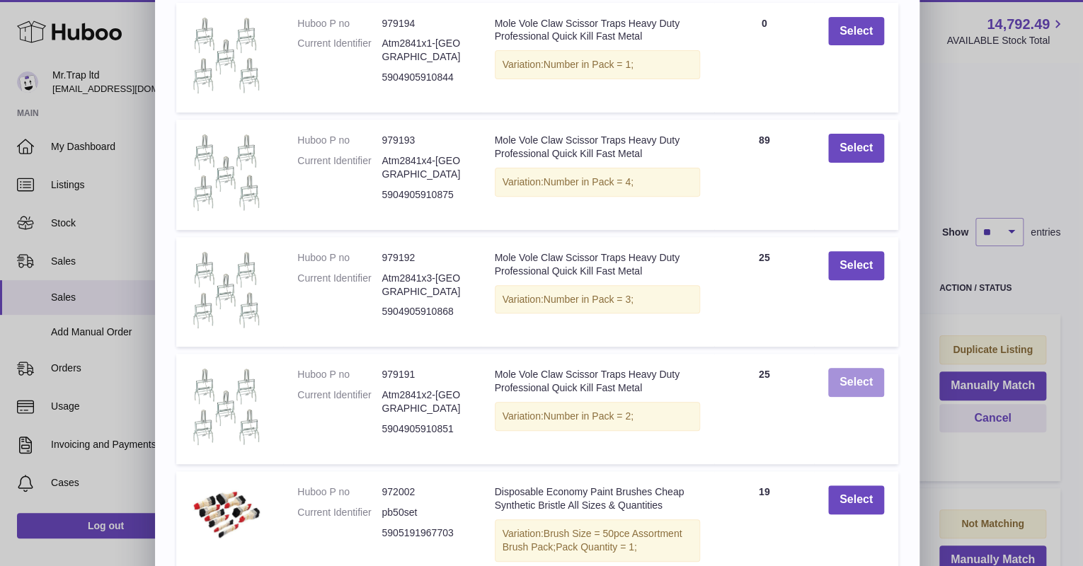
click at [852, 389] on button "Select" at bounding box center [856, 382] width 56 height 29
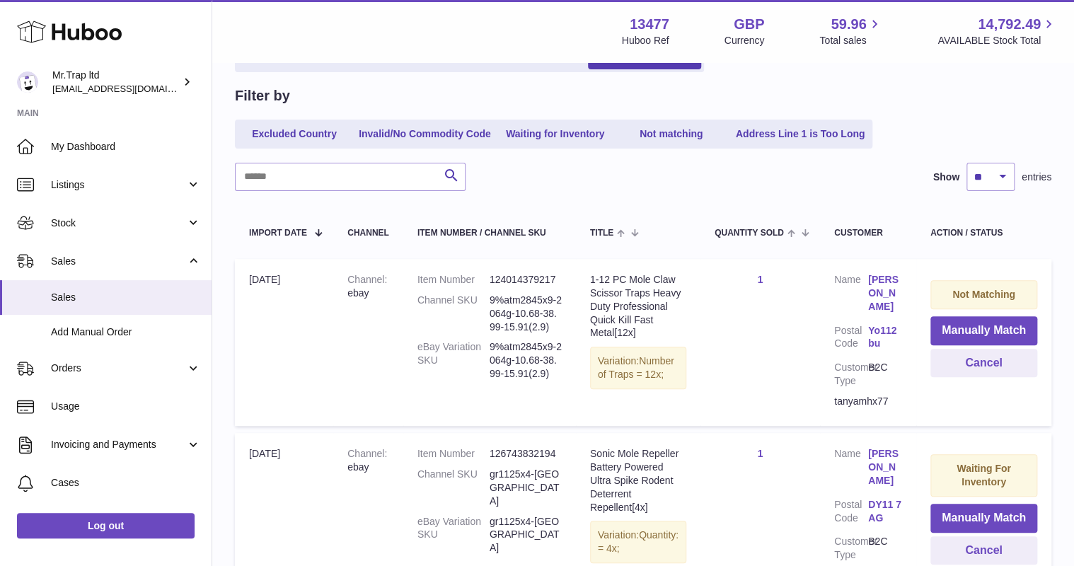
scroll to position [113, 0]
